Goal: Task Accomplishment & Management: Manage account settings

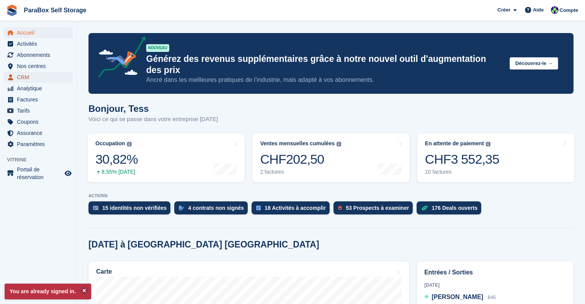
click at [33, 81] on span "CRM" at bounding box center [40, 77] width 46 height 11
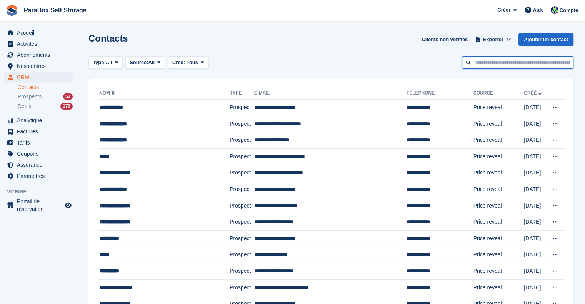
click at [502, 68] on input "text" at bounding box center [518, 63] width 112 height 13
type input "*****"
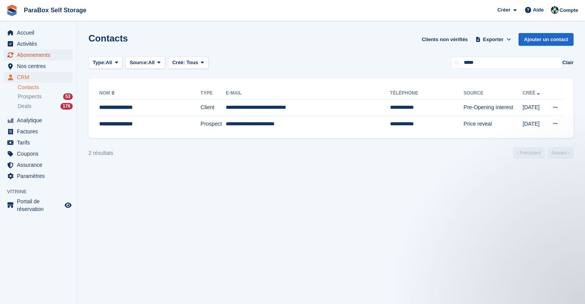
click at [32, 58] on span "Abonnements" at bounding box center [40, 55] width 46 height 11
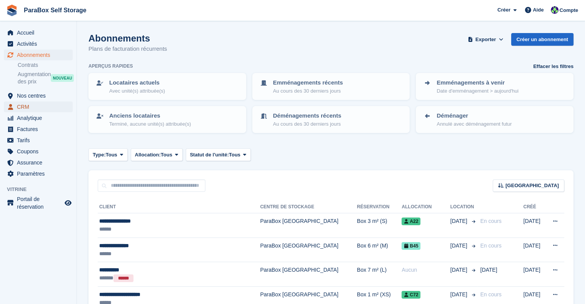
click at [27, 103] on span "CRM" at bounding box center [40, 107] width 46 height 11
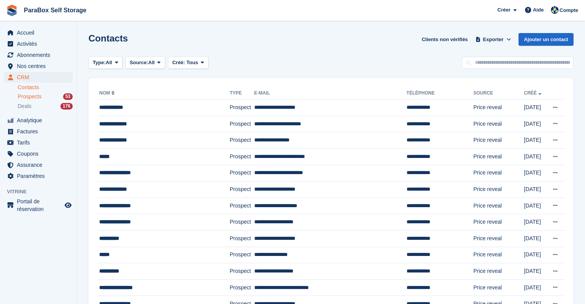
click at [32, 97] on span "Prospects" at bounding box center [30, 96] width 24 height 7
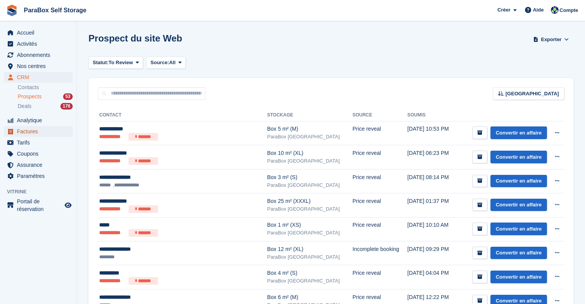
click at [32, 131] on span "Factures" at bounding box center [40, 131] width 46 height 11
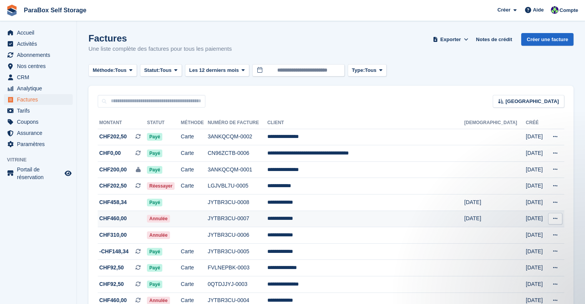
scroll to position [38, 0]
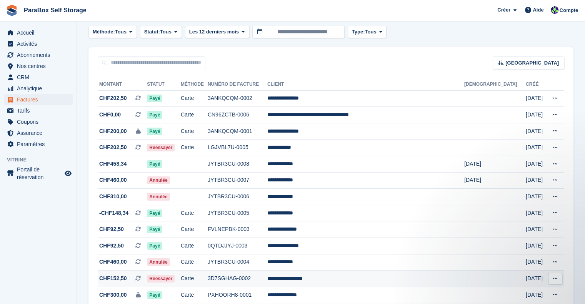
click at [334, 285] on td "**********" at bounding box center [365, 279] width 197 height 17
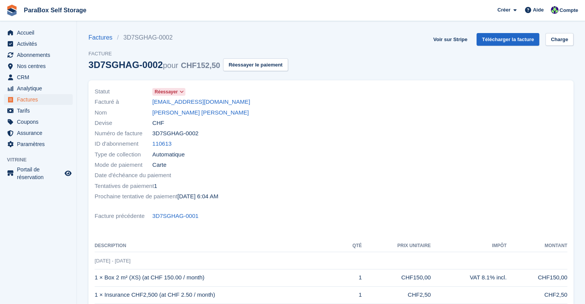
click at [173, 92] on span "Réessayer" at bounding box center [166, 91] width 23 height 7
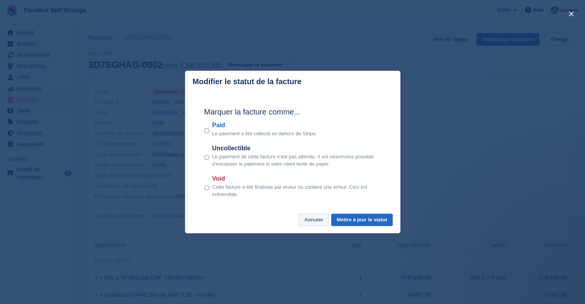
click at [319, 221] on button "Annuler" at bounding box center [314, 220] width 30 height 13
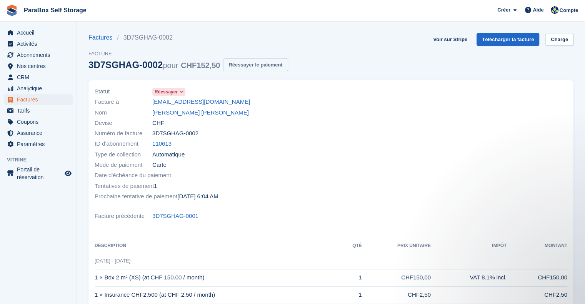
click at [241, 68] on button "Réessayer le paiement" at bounding box center [255, 64] width 65 height 13
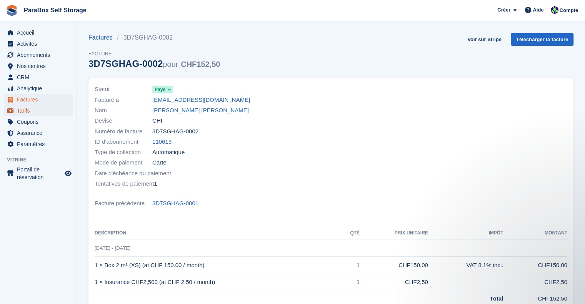
click at [32, 112] on span "Tarifs" at bounding box center [40, 110] width 46 height 11
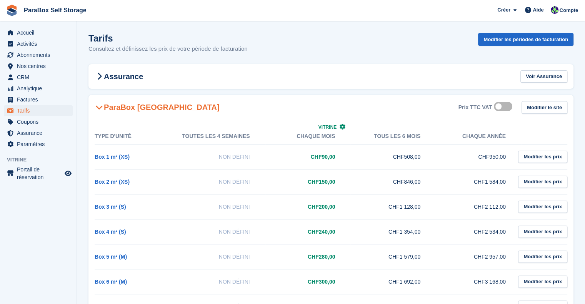
drag, startPoint x: 90, startPoint y: 158, endPoint x: 96, endPoint y: 135, distance: 23.0
click at [96, 135] on div "Type d'unité Toutes les 4 semaines Vitrine Chaque mois Tous les 6 mois Chaque a…" at bounding box center [330, 285] width 485 height 330
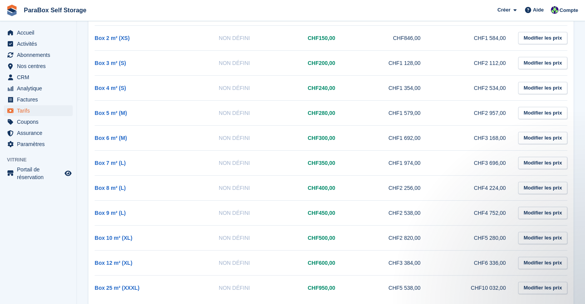
scroll to position [163, 0]
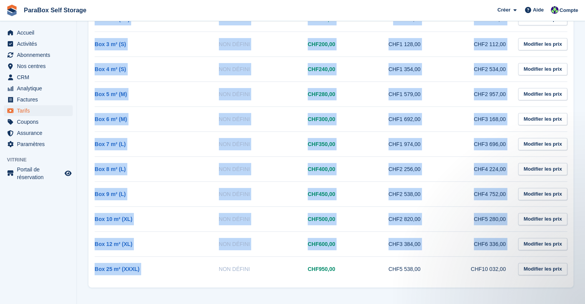
drag, startPoint x: 182, startPoint y: 275, endPoint x: 83, endPoint y: 273, distance: 98.9
click at [83, 273] on section "Tarifs Consultez et définissez les prix de votre période de facturation Modifie…" at bounding box center [331, 71] width 508 height 468
click at [205, 278] on td "Non défini" at bounding box center [222, 269] width 85 height 25
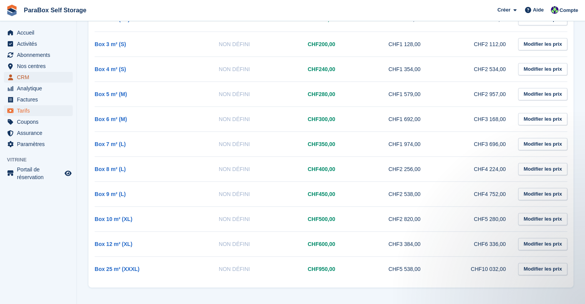
click at [40, 74] on span "CRM" at bounding box center [40, 77] width 46 height 11
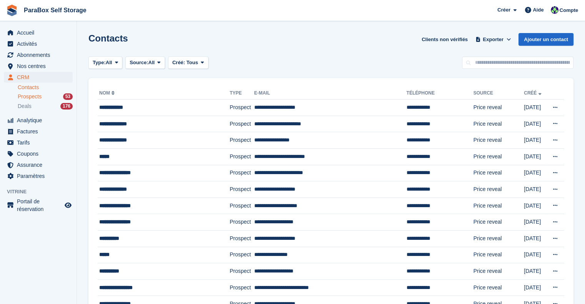
click at [52, 97] on div "Prospects 53" at bounding box center [45, 96] width 55 height 7
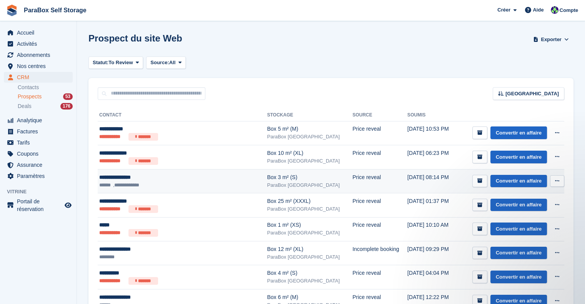
click at [556, 179] on icon at bounding box center [557, 181] width 4 height 5
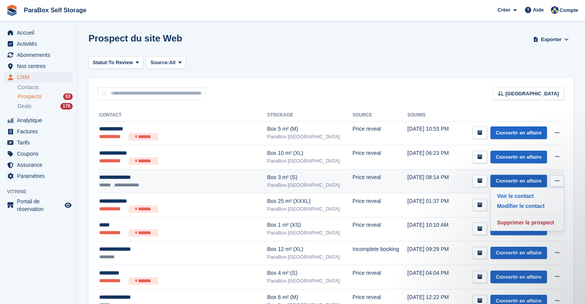
click at [525, 182] on link "Convertir en affaire" at bounding box center [519, 181] width 57 height 13
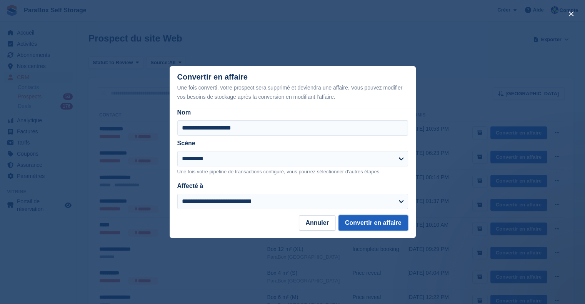
click at [365, 223] on button "Convertir en affaire" at bounding box center [374, 222] width 70 height 15
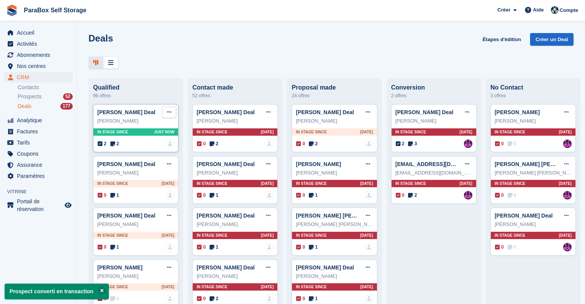
click at [171, 114] on button at bounding box center [169, 113] width 14 height 12
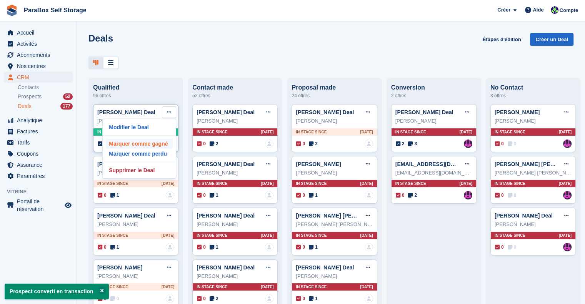
click at [147, 147] on p "Marquer comme gagné" at bounding box center [139, 144] width 67 height 10
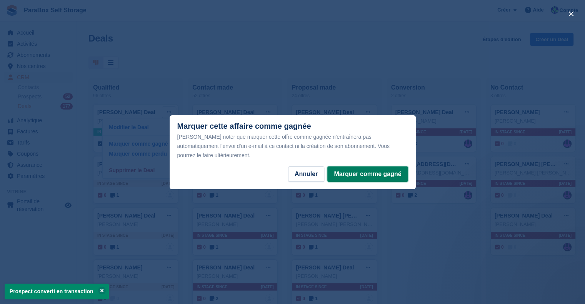
click at [370, 170] on button "Marquer comme gagné" at bounding box center [367, 174] width 80 height 15
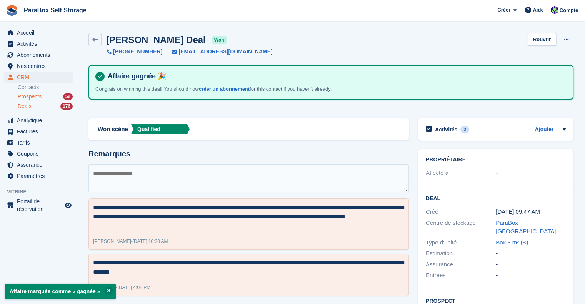
click at [51, 97] on div "Prospects 52" at bounding box center [45, 96] width 55 height 7
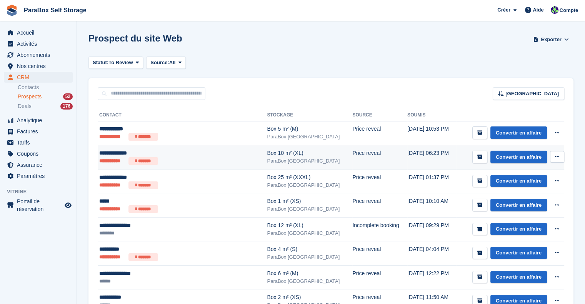
click at [215, 162] on ul "**********" at bounding box center [170, 161] width 143 height 8
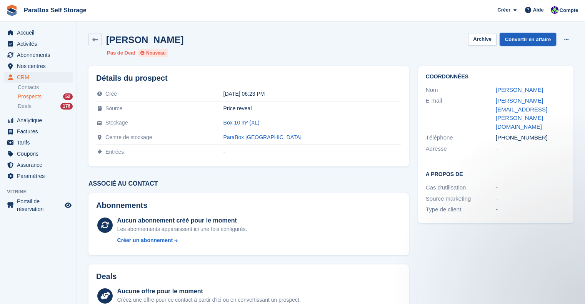
click at [523, 41] on link "Convertir en affaire" at bounding box center [528, 39] width 57 height 13
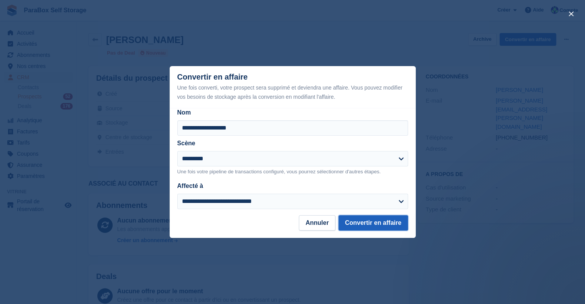
click at [371, 220] on button "Convertir en affaire" at bounding box center [374, 222] width 70 height 15
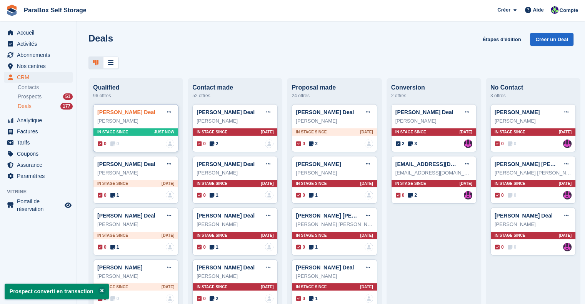
click at [111, 113] on link "[PERSON_NAME] Deal" at bounding box center [126, 112] width 58 height 6
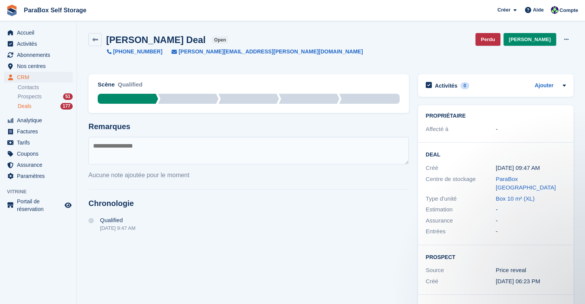
click at [234, 156] on textarea at bounding box center [248, 151] width 320 height 28
type textarea "**********"
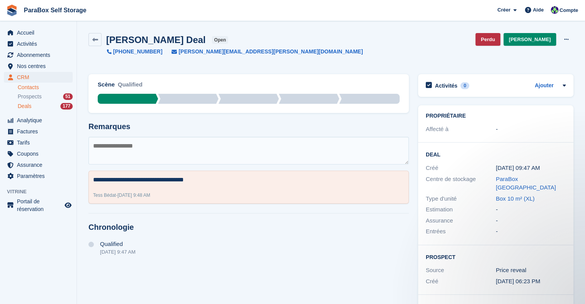
click at [28, 89] on link "Contacts" at bounding box center [45, 87] width 55 height 7
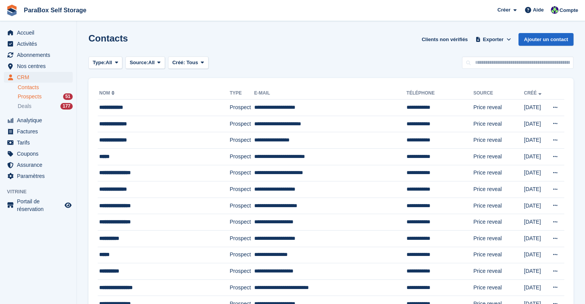
click at [37, 98] on span "Prospects" at bounding box center [30, 96] width 24 height 7
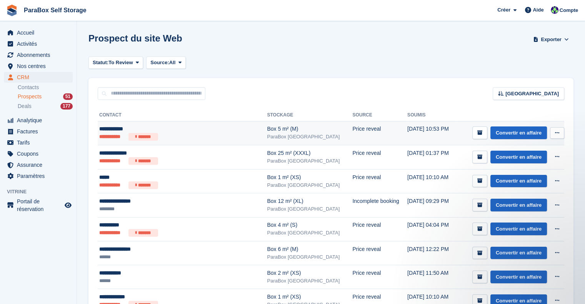
click at [187, 129] on div "**********" at bounding box center [170, 129] width 143 height 8
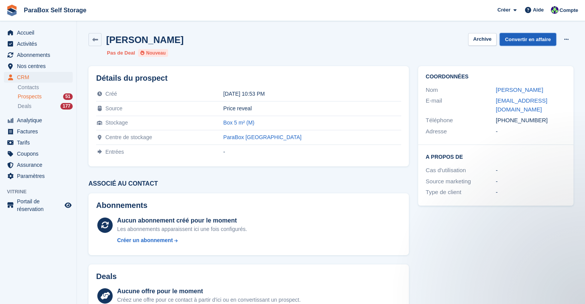
click at [524, 35] on link "Convertir en affaire" at bounding box center [528, 39] width 57 height 13
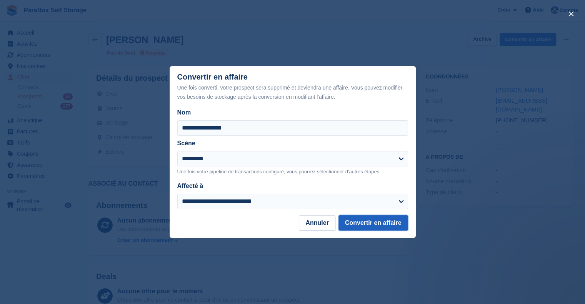
click at [365, 224] on button "Convertir en affaire" at bounding box center [374, 222] width 70 height 15
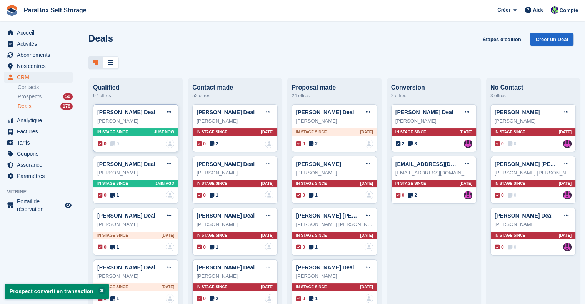
click at [114, 144] on icon at bounding box center [112, 143] width 5 height 5
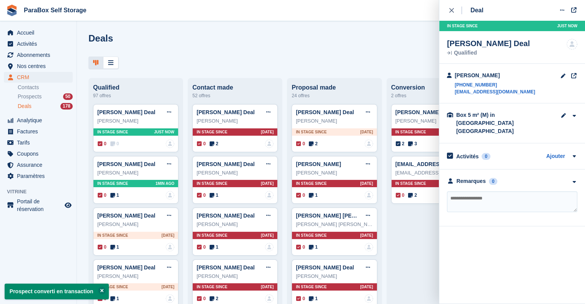
click at [491, 192] on textarea at bounding box center [512, 202] width 130 height 21
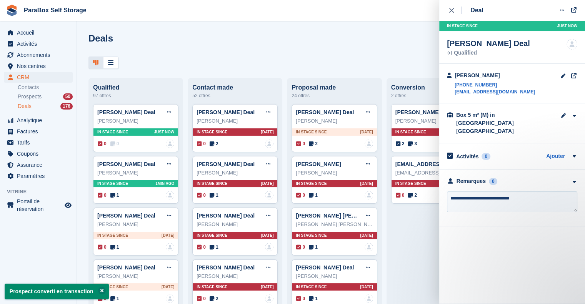
type textarea "**********"
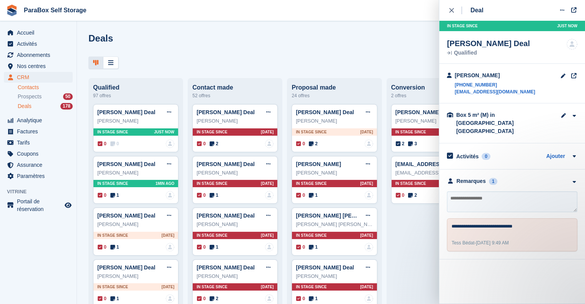
click at [42, 87] on link "Contacts" at bounding box center [45, 87] width 55 height 7
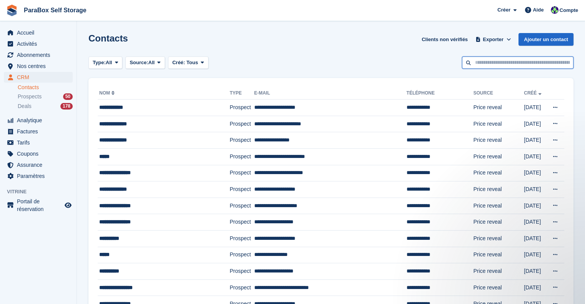
click at [515, 62] on input "text" at bounding box center [518, 63] width 112 height 13
type input "*****"
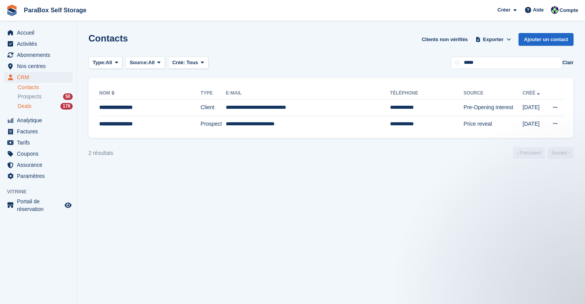
click at [52, 107] on div "Deals 178" at bounding box center [45, 106] width 55 height 7
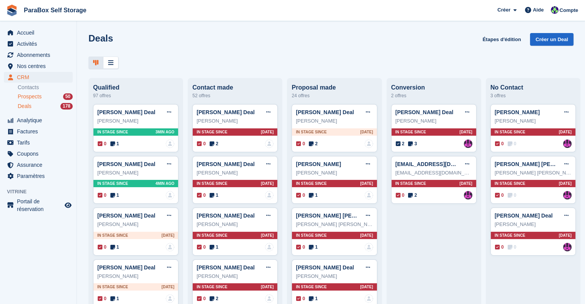
click at [39, 96] on span "Prospects" at bounding box center [30, 96] width 24 height 7
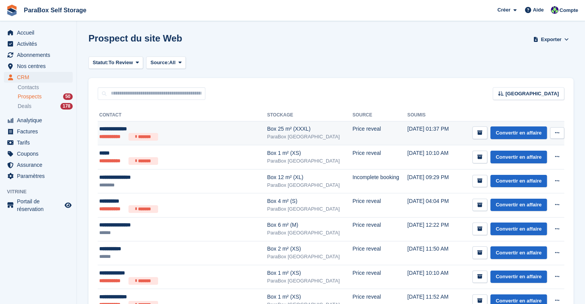
click at [181, 142] on td "**********" at bounding box center [182, 133] width 169 height 24
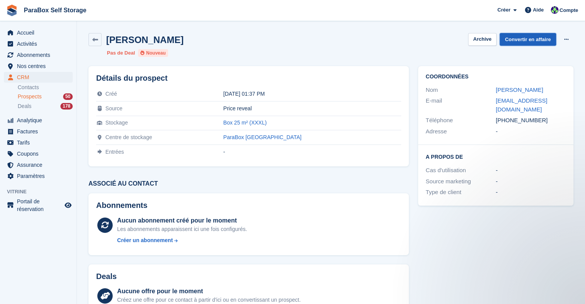
drag, startPoint x: 543, startPoint y: 38, endPoint x: 534, endPoint y: 40, distance: 9.4
click at [543, 38] on link "Convertir en affaire" at bounding box center [528, 39] width 57 height 13
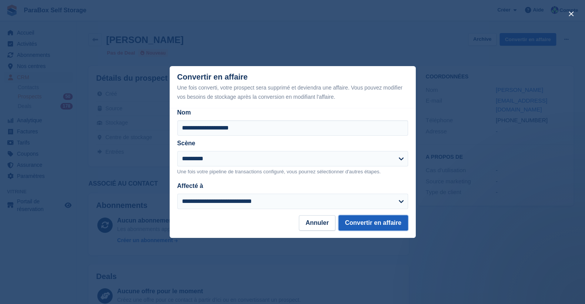
click at [370, 227] on button "Convertir en affaire" at bounding box center [374, 222] width 70 height 15
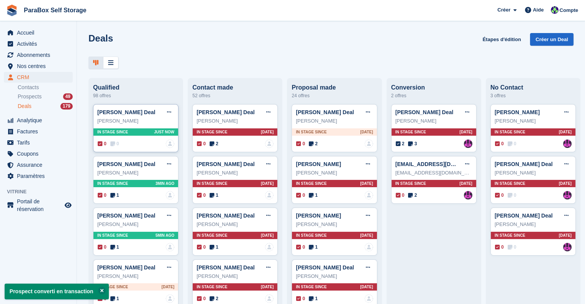
click at [117, 147] on span "0" at bounding box center [114, 143] width 9 height 7
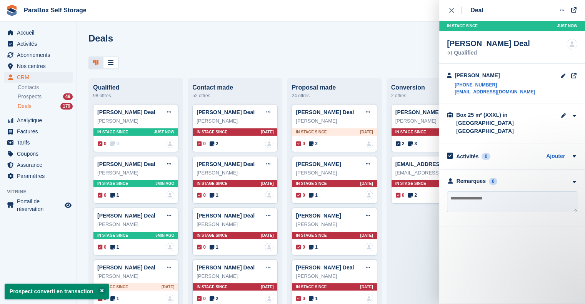
click at [503, 195] on textarea at bounding box center [512, 202] width 130 height 21
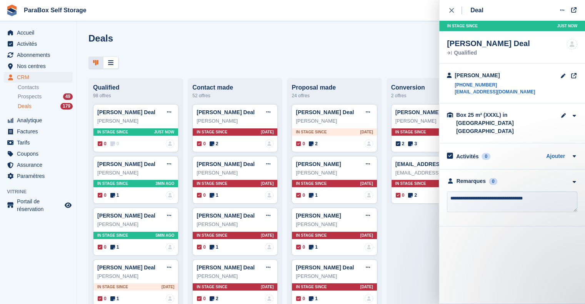
type textarea "**********"
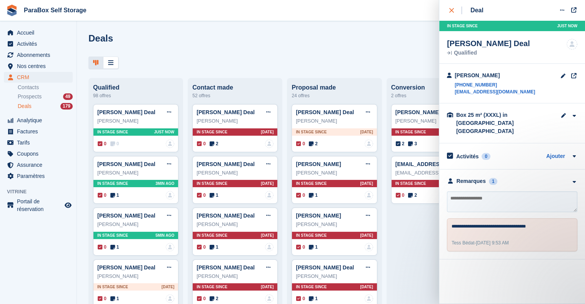
click at [456, 12] on div "close" at bounding box center [455, 11] width 13 height 8
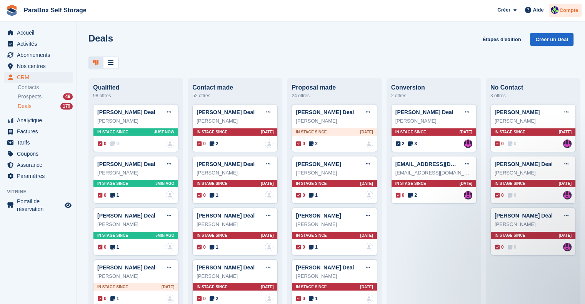
click at [569, 12] on span "Compte" at bounding box center [569, 11] width 18 height 8
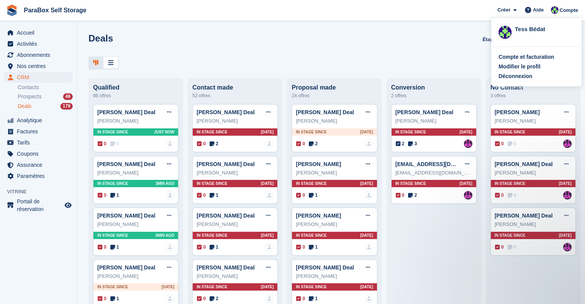
click at [520, 29] on div "Tess Bédat" at bounding box center [545, 28] width 60 height 7
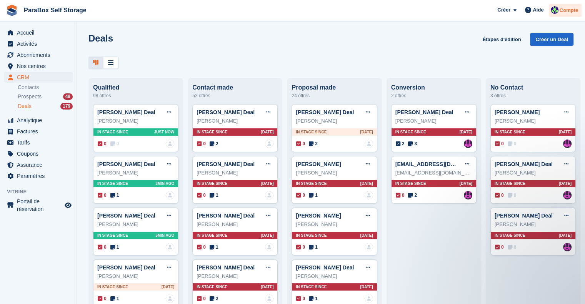
click at [568, 10] on span "Compte" at bounding box center [569, 11] width 18 height 8
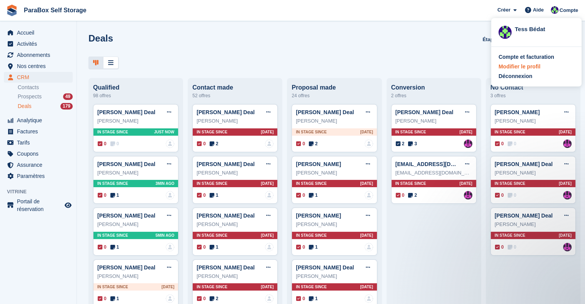
click at [527, 67] on div "Modifier le profil" at bounding box center [520, 67] width 42 height 8
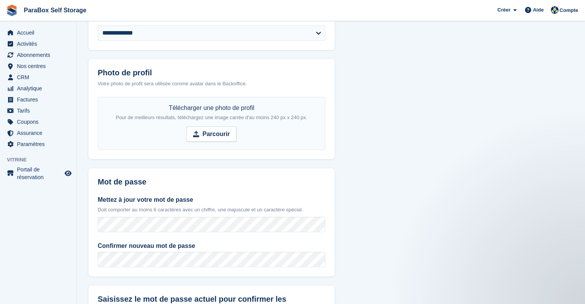
scroll to position [273, 0]
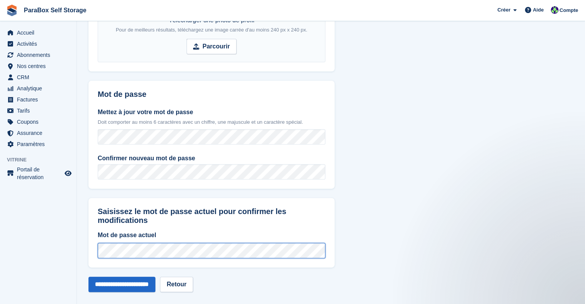
click at [35, 235] on div "Accueil Activités Abonnements Abonnements Abonnements Augmentation des prix NOU…" at bounding box center [292, 20] width 585 height 586
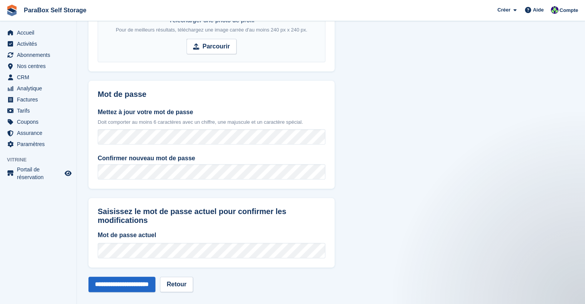
click at [475, 187] on section "**********" at bounding box center [331, 20] width 508 height 586
